Goal: Task Accomplishment & Management: Complete application form

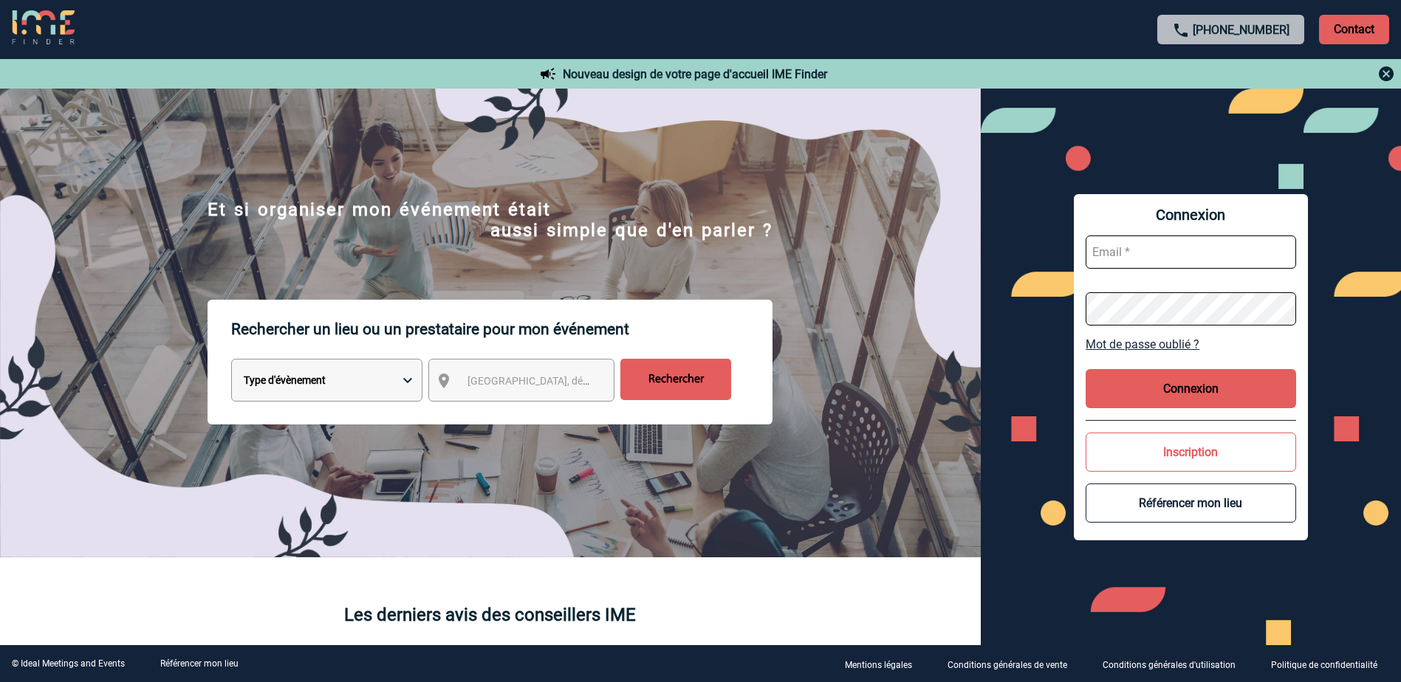
click at [1139, 248] on input "text" at bounding box center [1190, 252] width 210 height 33
type input "[EMAIL_ADDRESS][DOMAIN_NAME]"
click at [1224, 401] on button "Connexion" at bounding box center [1190, 388] width 210 height 39
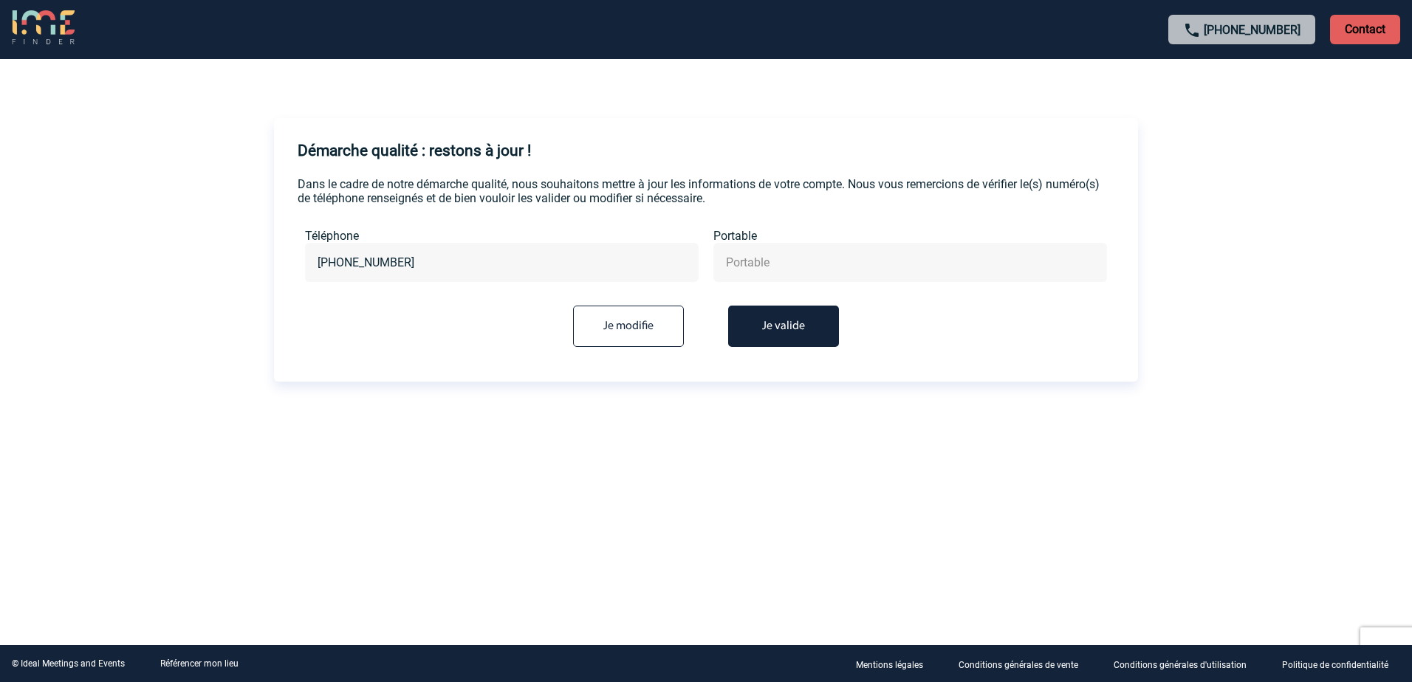
click at [760, 266] on input "text" at bounding box center [910, 262] width 376 height 21
click at [782, 332] on button "Je valide" at bounding box center [783, 326] width 111 height 41
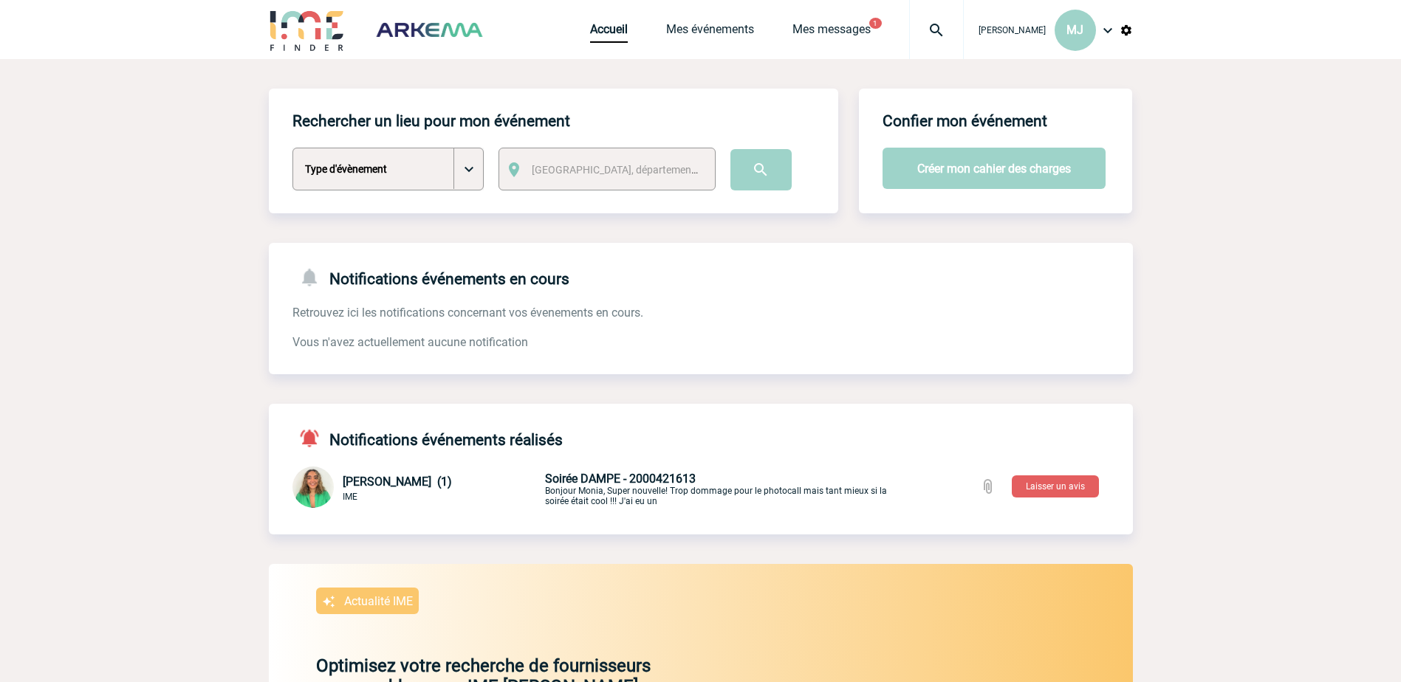
click at [468, 176] on select "Type d'évènement Séminaire avec nuitée Séminaire sans nuitée Repas de groupe Te…" at bounding box center [387, 169] width 191 height 43
select select "9"
click at [292, 148] on select "Type d'évènement Séminaire avec nuitée Séminaire sans nuitée Repas de groupe Te…" at bounding box center [387, 169] width 191 height 43
click at [617, 27] on link "Accueil" at bounding box center [609, 32] width 38 height 21
click at [481, 180] on select "Type d'évènement Séminaire avec nuitée Séminaire sans nuitée Repas de groupe Te…" at bounding box center [387, 169] width 191 height 43
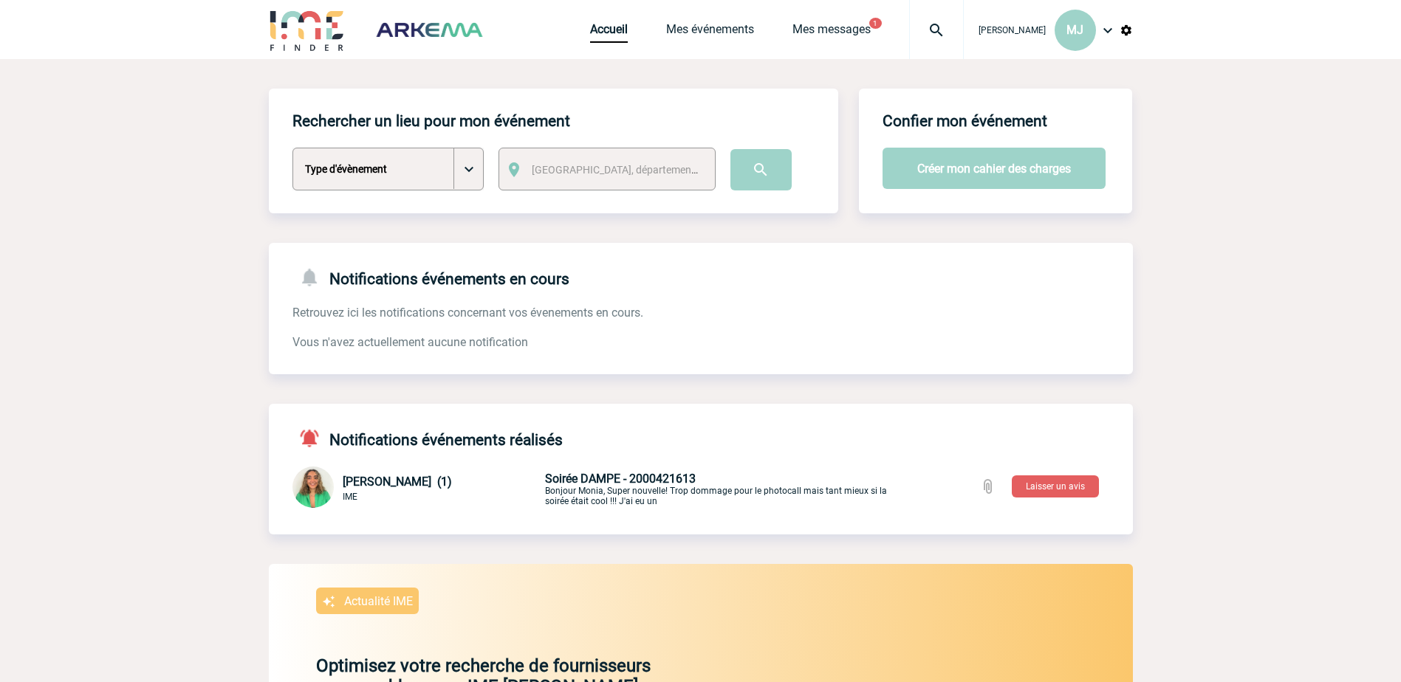
select select "9"
click at [292, 148] on select "Type d'évènement Séminaire avec nuitée Séminaire sans nuitée Repas de groupe Te…" at bounding box center [387, 169] width 191 height 43
click at [761, 188] on input "image" at bounding box center [760, 169] width 61 height 41
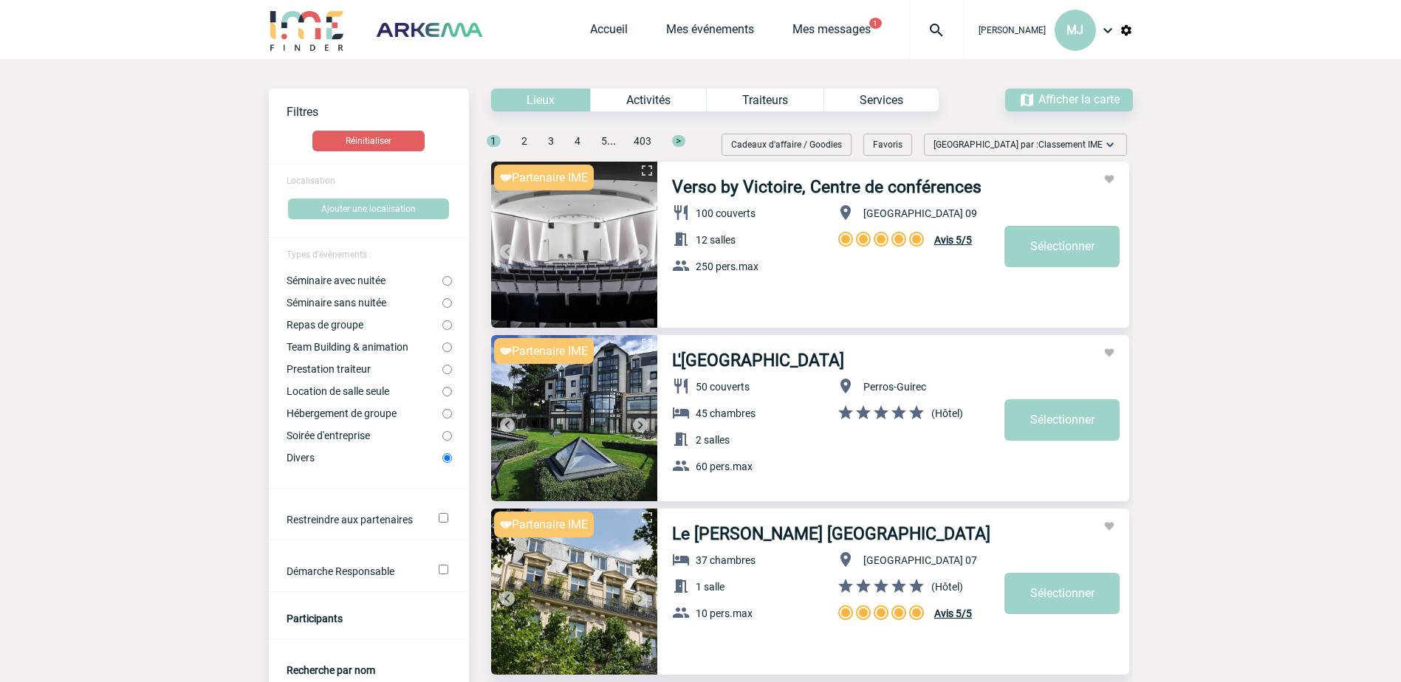
click at [329, 36] on img at bounding box center [307, 30] width 77 height 42
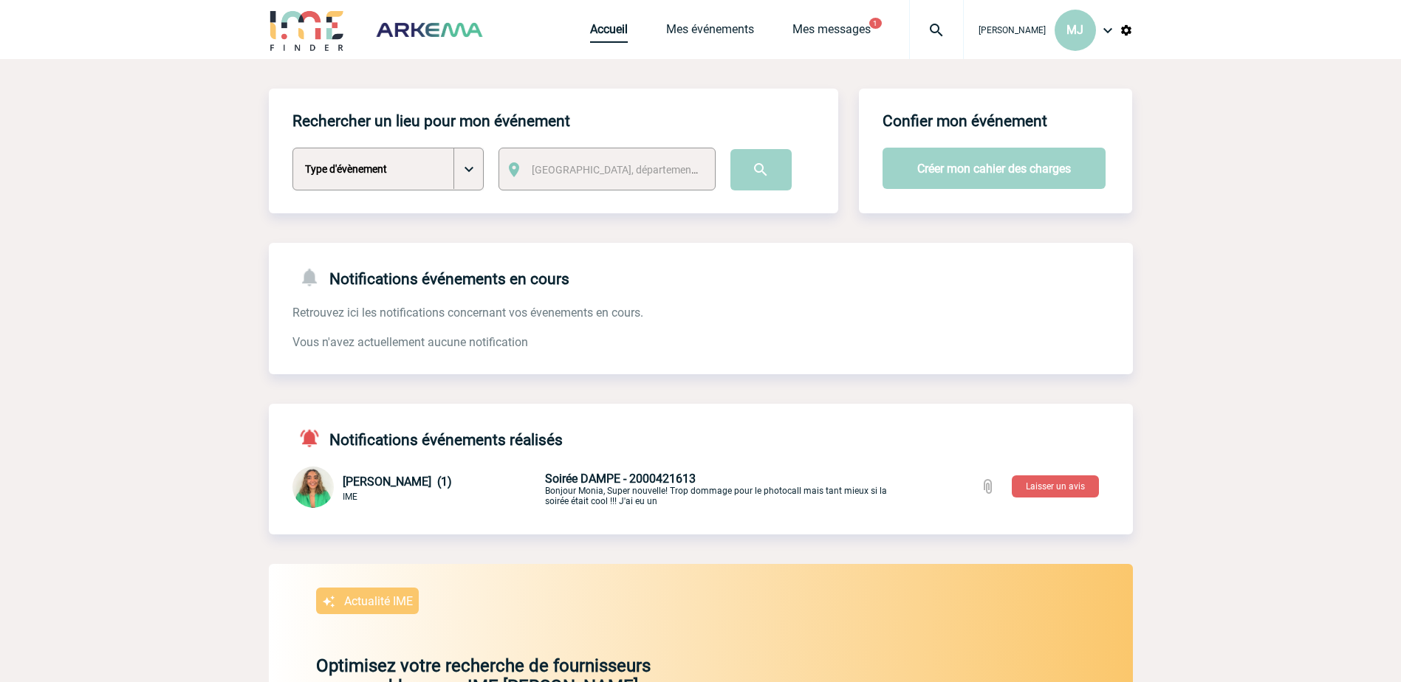
click at [619, 34] on link "Accueil" at bounding box center [609, 32] width 38 height 21
click at [981, 166] on button "Créer mon cahier des charges" at bounding box center [993, 168] width 223 height 41
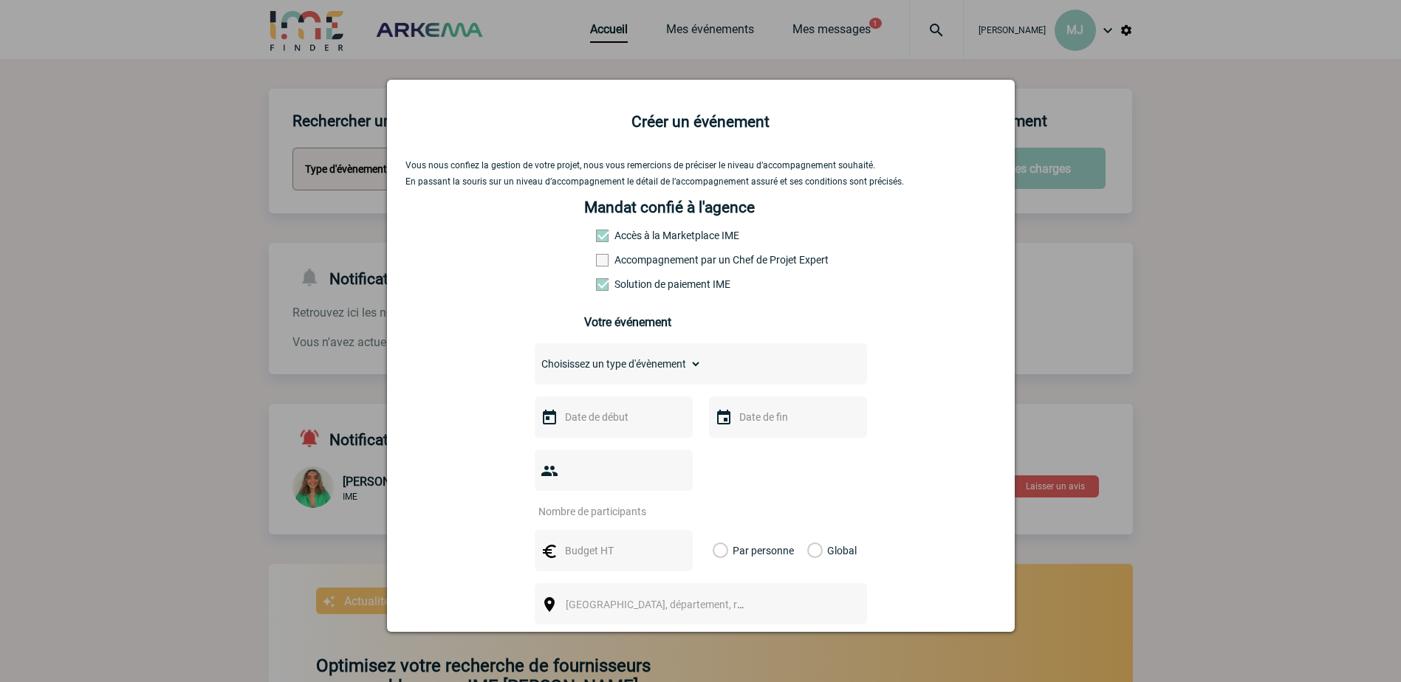
click at [690, 369] on select "Choisissez un type d'évènement Séminaire avec nuitée Séminaire sans nuitée Repa…" at bounding box center [618, 364] width 167 height 21
select select "9"
click at [535, 357] on select "Choisissez un type d'évènement Séminaire avec nuitée Séminaire sans nuitée Repa…" at bounding box center [618, 364] width 167 height 21
click at [1096, 118] on div at bounding box center [700, 341] width 1401 height 682
